Goal: Information Seeking & Learning: Learn about a topic

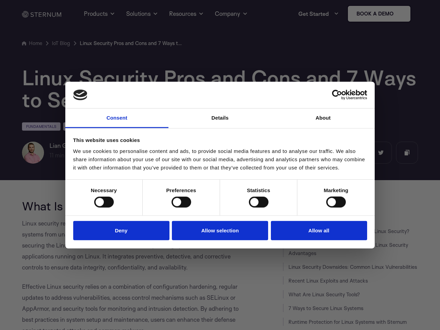
click at [117, 118] on link "Consent" at bounding box center [116, 119] width 103 height 20
click at [220, 118] on link "Details" at bounding box center [220, 119] width 103 height 20
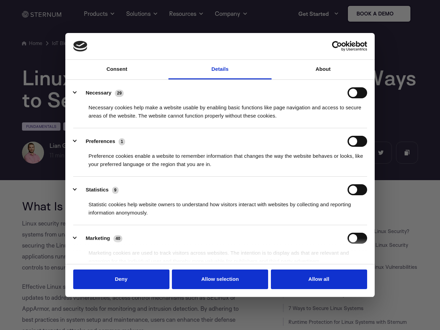
click at [323, 118] on div "Necessary cookies help make a website usable by enabling basic functions like p…" at bounding box center [220, 109] width 294 height 22
click at [104, 202] on div "Statistic cookies help website owners to understand how visitors interact with …" at bounding box center [220, 206] width 294 height 22
click at [181, 202] on div "Statistic cookies help website owners to understand how visitors interact with …" at bounding box center [220, 206] width 294 height 22
click at [259, 202] on div "Statistic cookies help website owners to understand how visitors interact with …" at bounding box center [220, 206] width 294 height 22
click at [336, 202] on div "Statistic cookies help website owners to understand how visitors interact with …" at bounding box center [220, 206] width 294 height 22
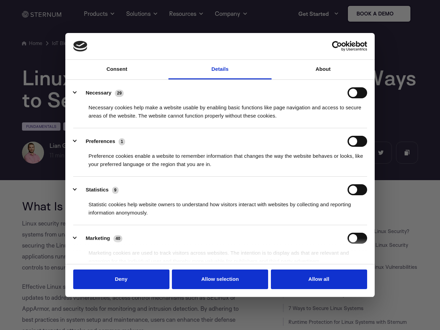
click at [121, 231] on li "Marketing 40 Marketing cookies are used to track visitors across websites. The …" at bounding box center [220, 249] width 294 height 49
click at [220, 231] on li "Marketing 40 Marketing cookies are used to track visitors across websites. The …" at bounding box center [220, 249] width 294 height 49
click at [319, 231] on li "Marketing 40 Marketing cookies are used to track visitors across websites. The …" at bounding box center [220, 249] width 294 height 49
